Goal: Navigation & Orientation: Find specific page/section

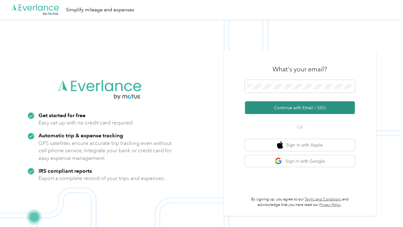
click at [301, 107] on button "Continue with Email / SSO" at bounding box center [300, 107] width 110 height 13
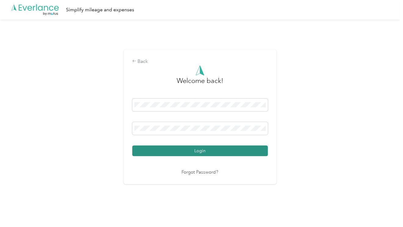
click at [266, 152] on button "Login" at bounding box center [200, 151] width 136 height 11
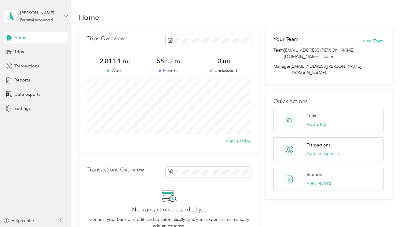
click at [21, 65] on span "Transactions" at bounding box center [26, 66] width 25 height 6
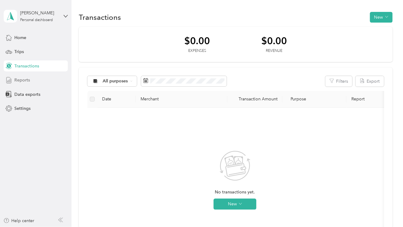
click at [21, 80] on span "Reports" at bounding box center [22, 80] width 16 height 6
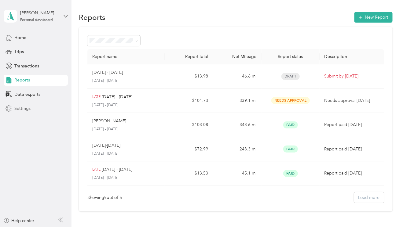
click at [19, 108] on span "Settings" at bounding box center [22, 108] width 16 height 6
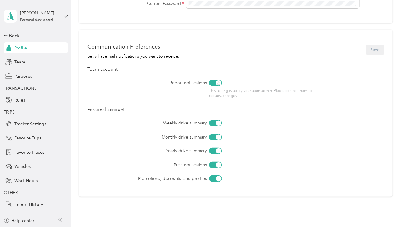
scroll to position [244, 0]
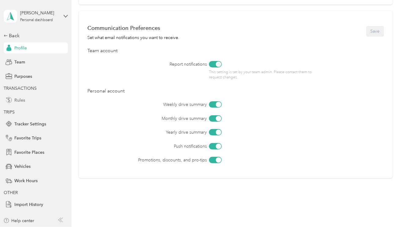
click at [18, 101] on span "Rules" at bounding box center [19, 100] width 11 height 6
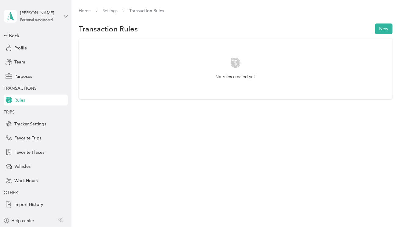
click at [17, 88] on span "TRANSACTIONS" at bounding box center [20, 88] width 33 height 5
click at [20, 63] on span "Team" at bounding box center [19, 62] width 11 height 6
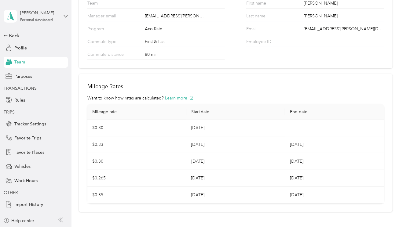
scroll to position [97, 0]
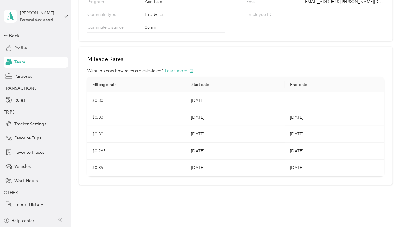
click at [20, 45] on span "Profile" at bounding box center [20, 48] width 13 height 6
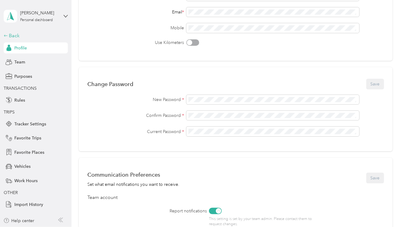
click at [14, 33] on div "Back" at bounding box center [34, 35] width 61 height 7
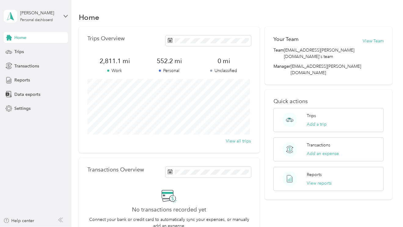
click at [117, 14] on div "Home" at bounding box center [235, 17] width 313 height 13
